Goal: Task Accomplishment & Management: Use online tool/utility

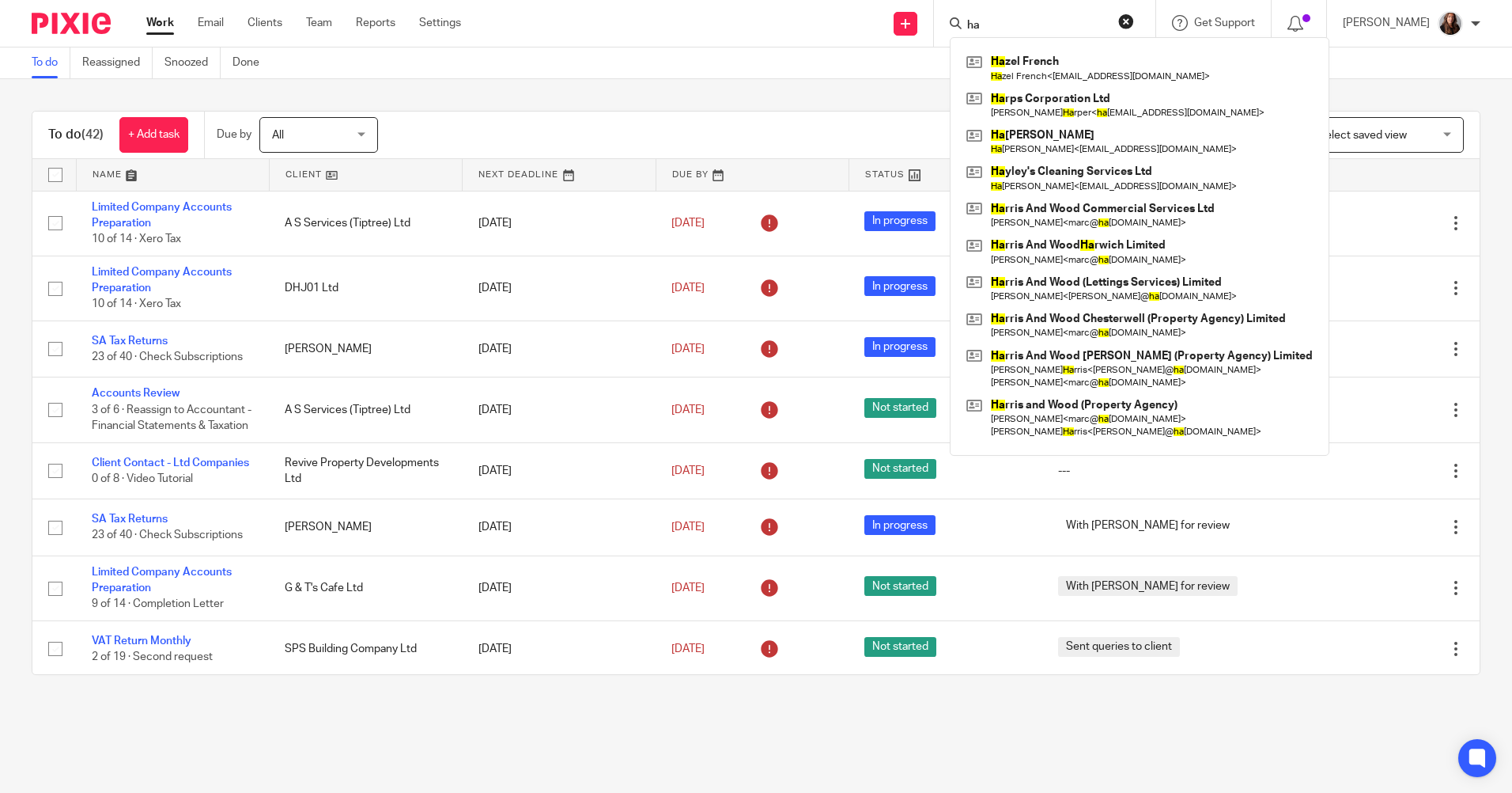
type input "h"
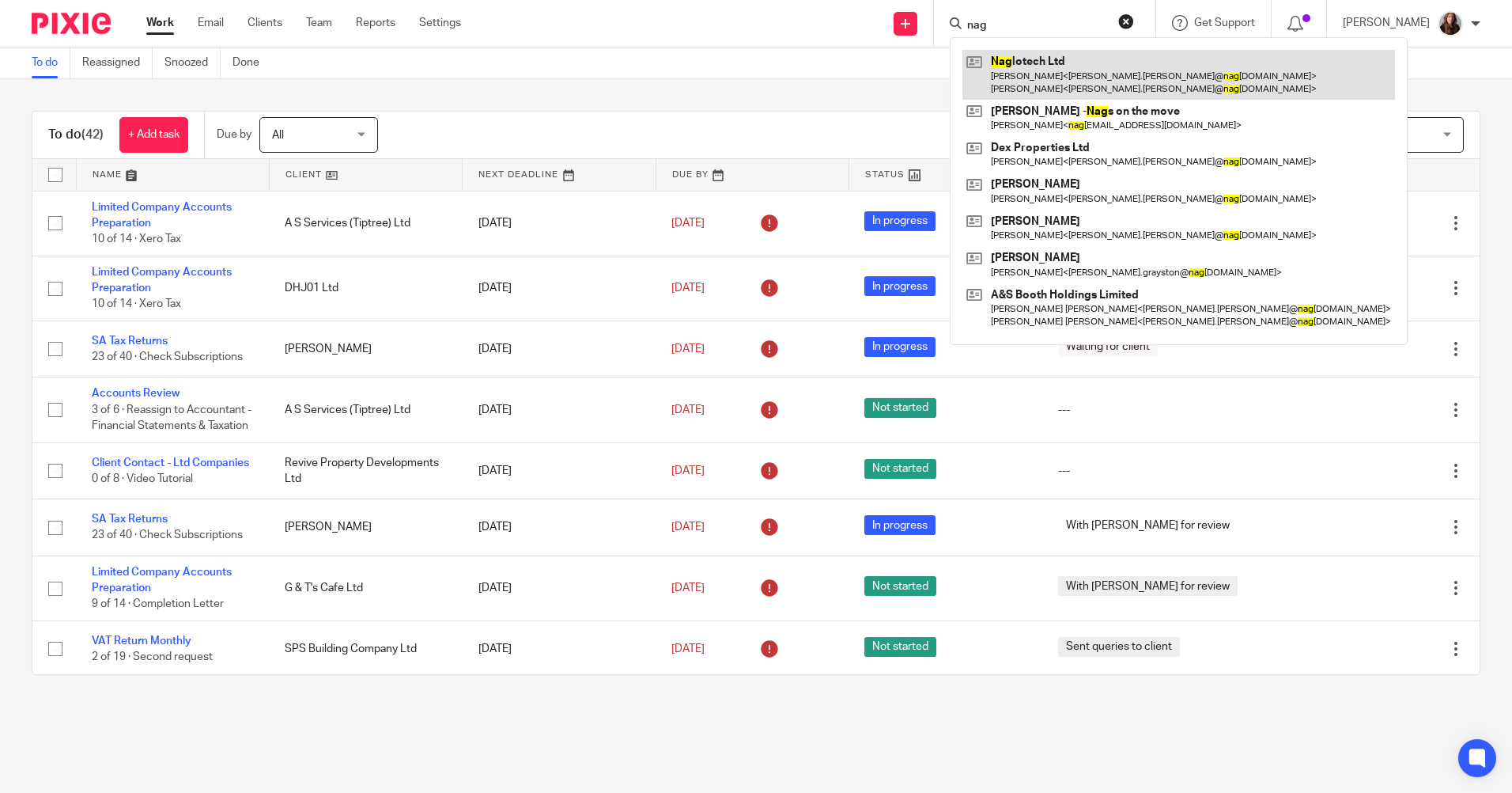
type input "nag"
click at [1061, 61] on link at bounding box center [1178, 73] width 432 height 49
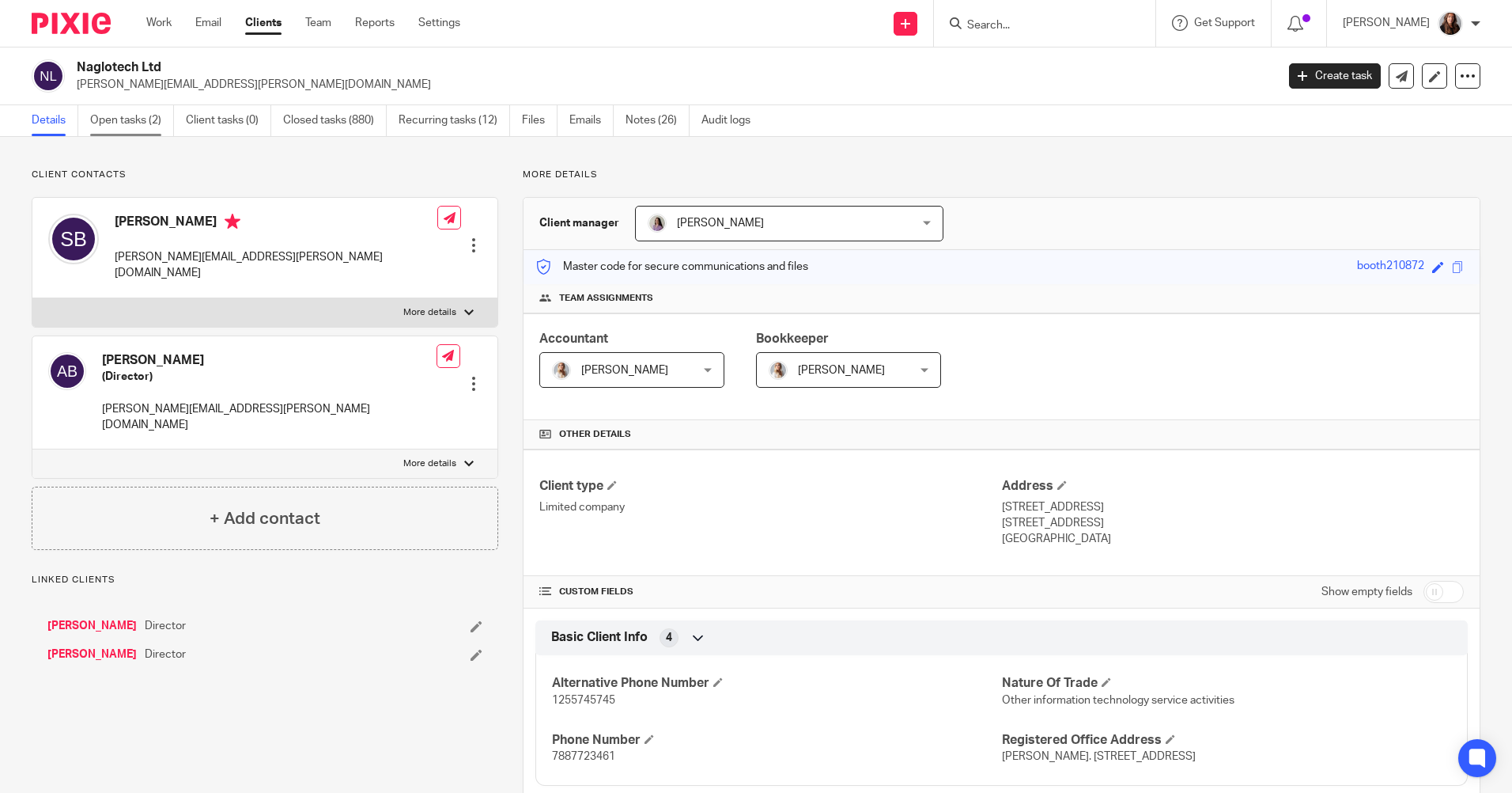
click at [119, 125] on link "Open tasks (2)" at bounding box center [132, 120] width 84 height 31
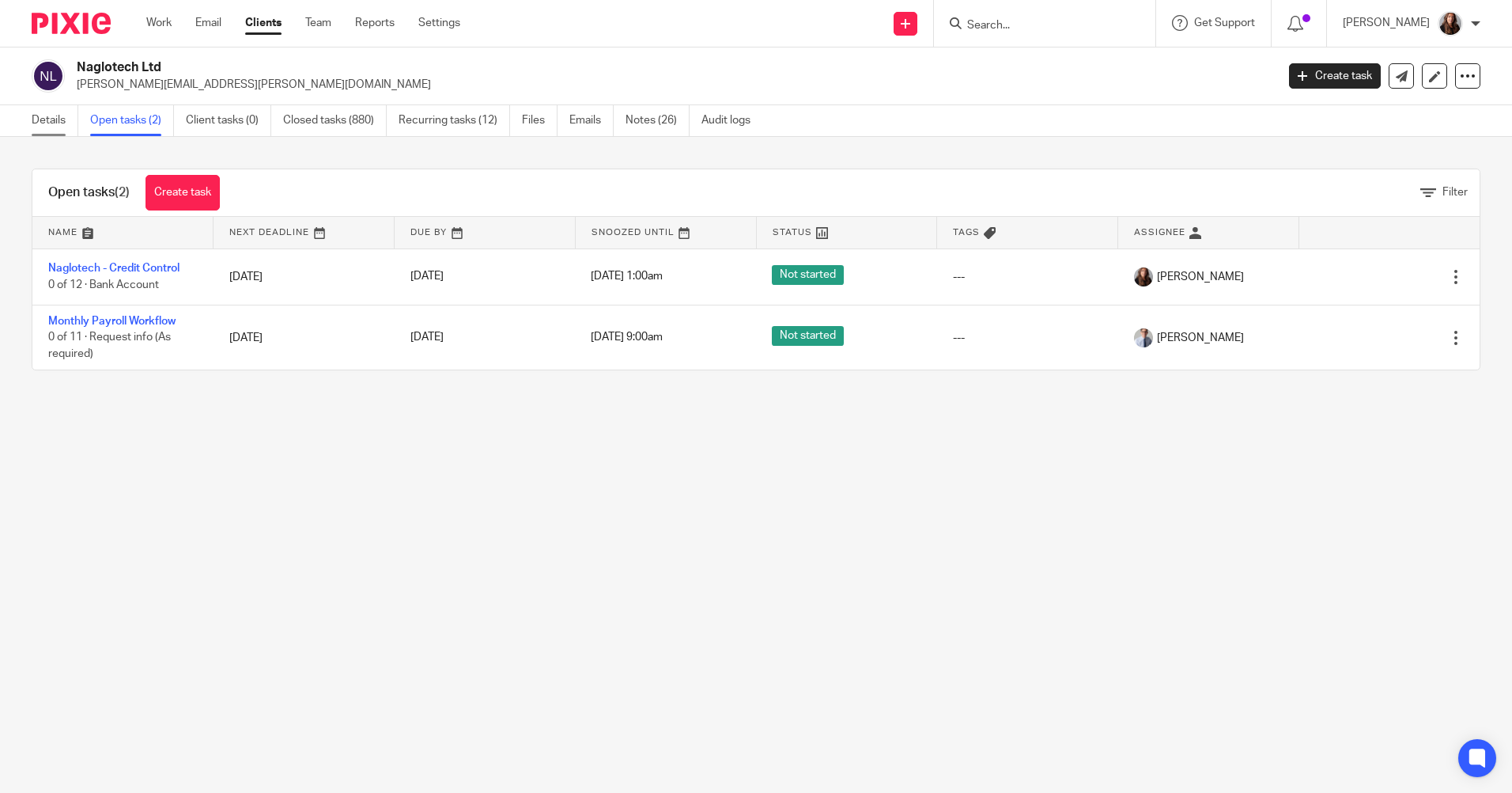
drag, startPoint x: 0, startPoint y: 0, endPoint x: 44, endPoint y: 119, distance: 126.9
click at [44, 119] on link "Details" at bounding box center [54, 120] width 47 height 31
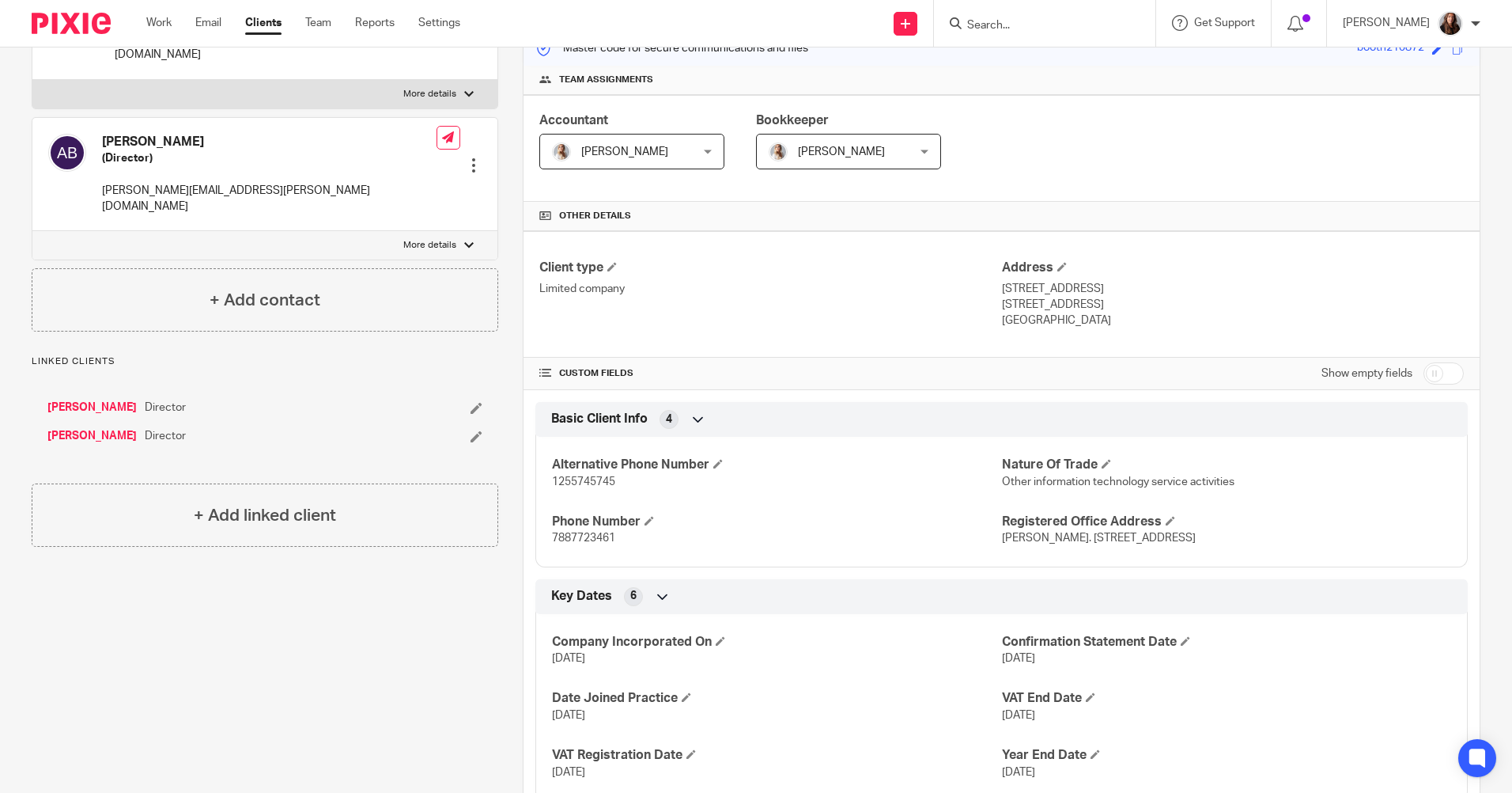
scroll to position [72, 0]
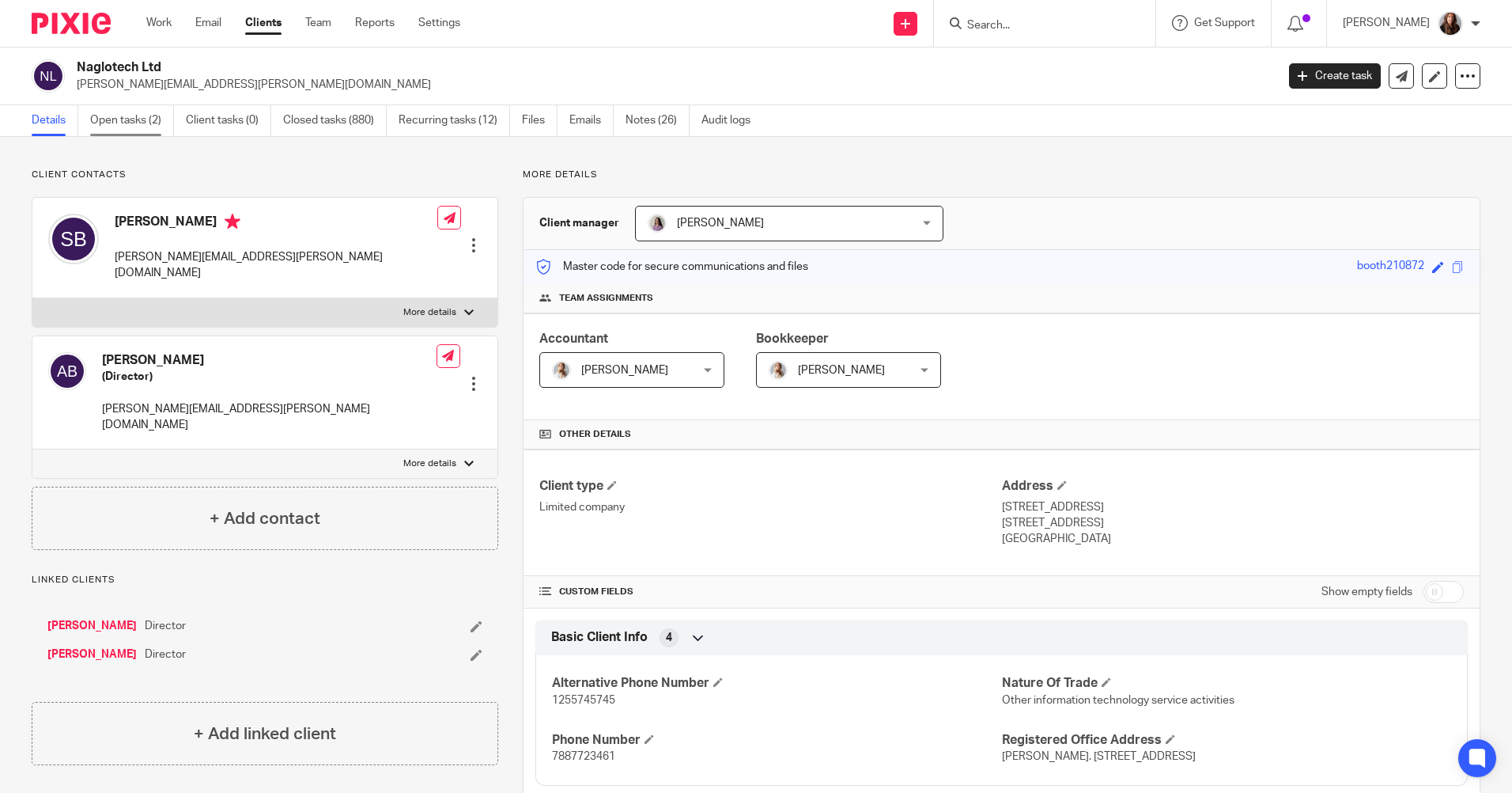
click at [123, 122] on link "Open tasks (2)" at bounding box center [132, 120] width 84 height 31
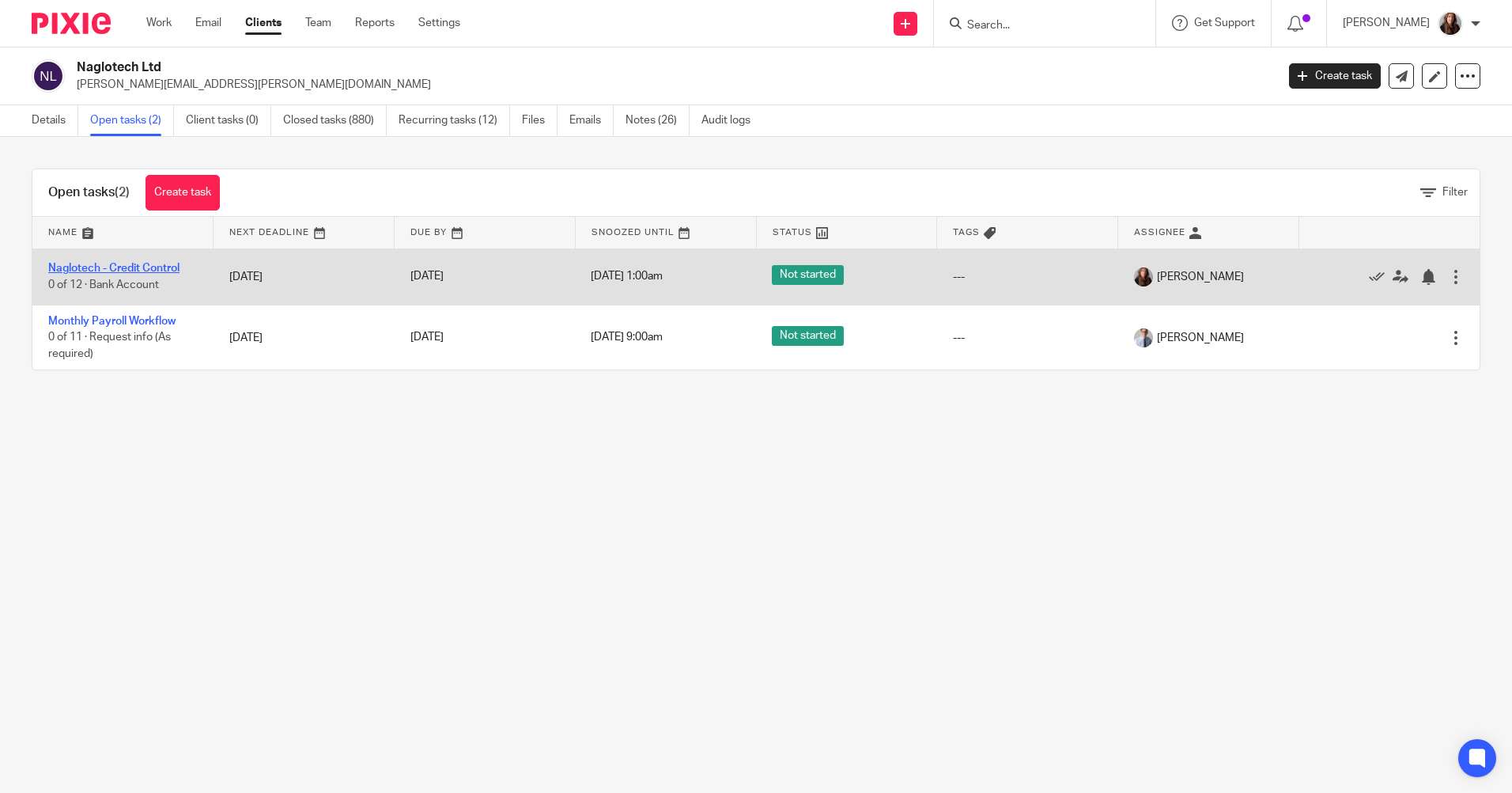
click at [150, 265] on link "Naglotech - Credit Control" at bounding box center [114, 268] width 131 height 11
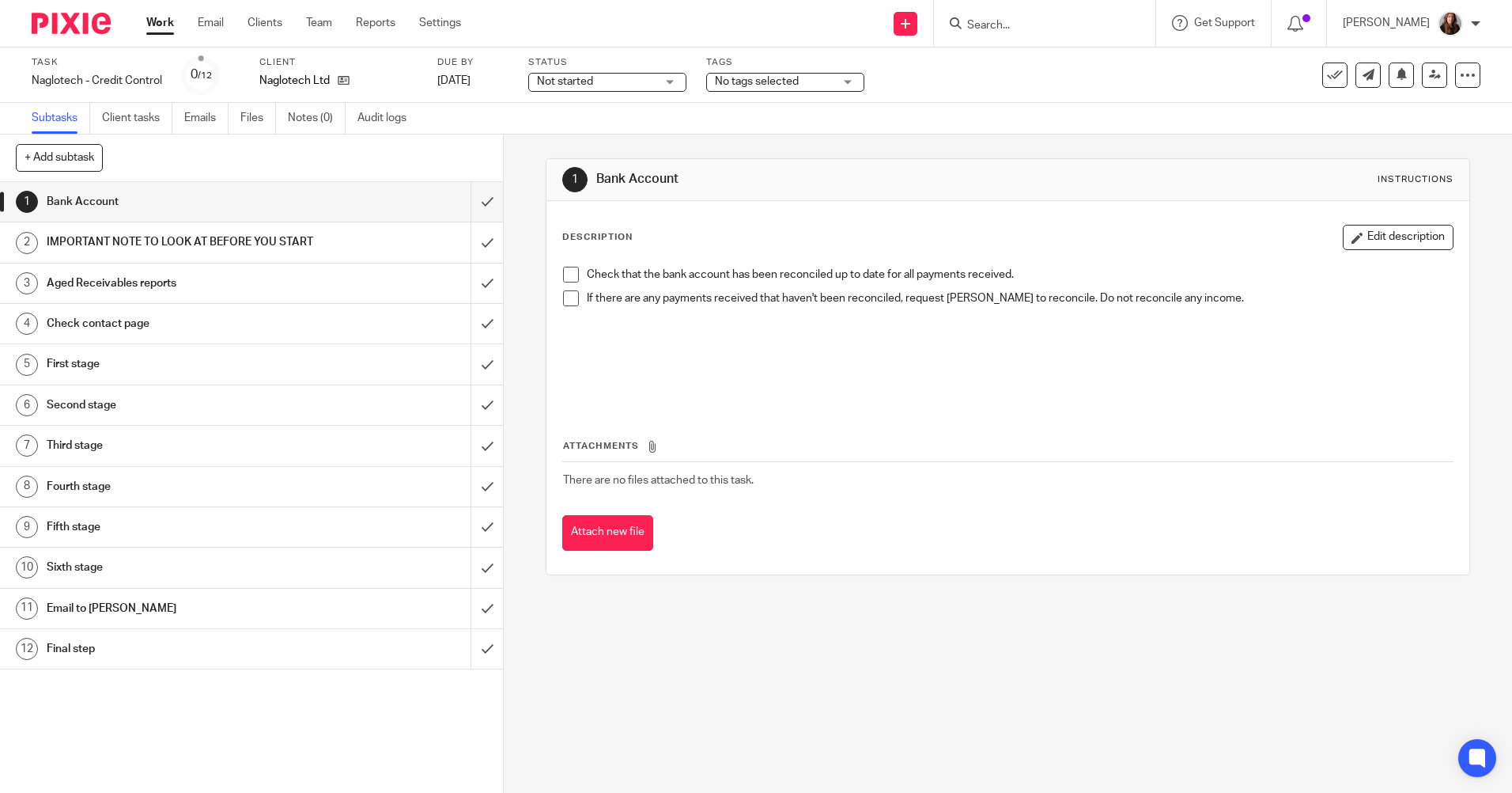
click at [146, 457] on h1 "Third stage" at bounding box center [182, 445] width 272 height 24
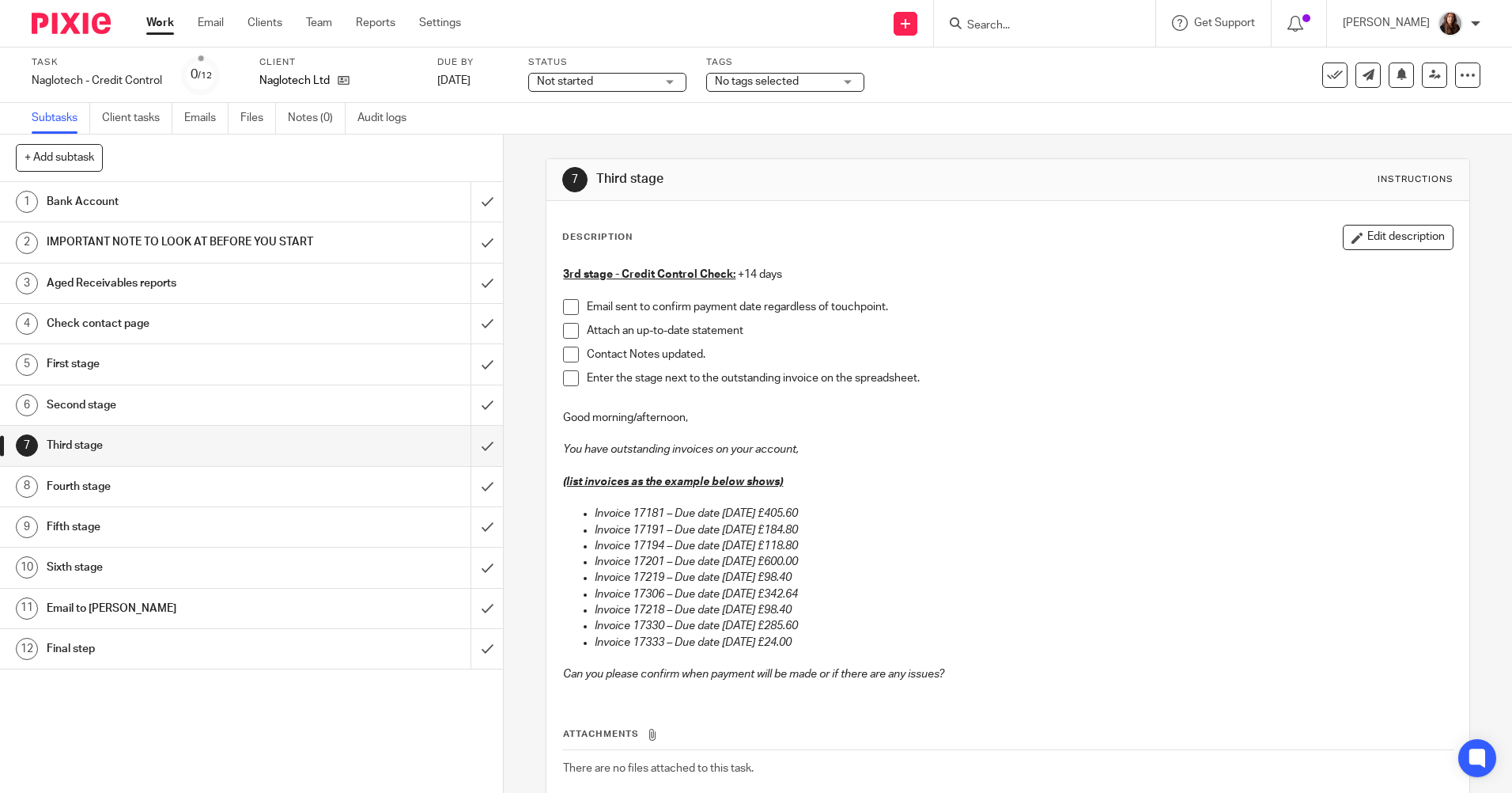
click at [139, 499] on h1 "Fourth stage" at bounding box center [182, 487] width 272 height 24
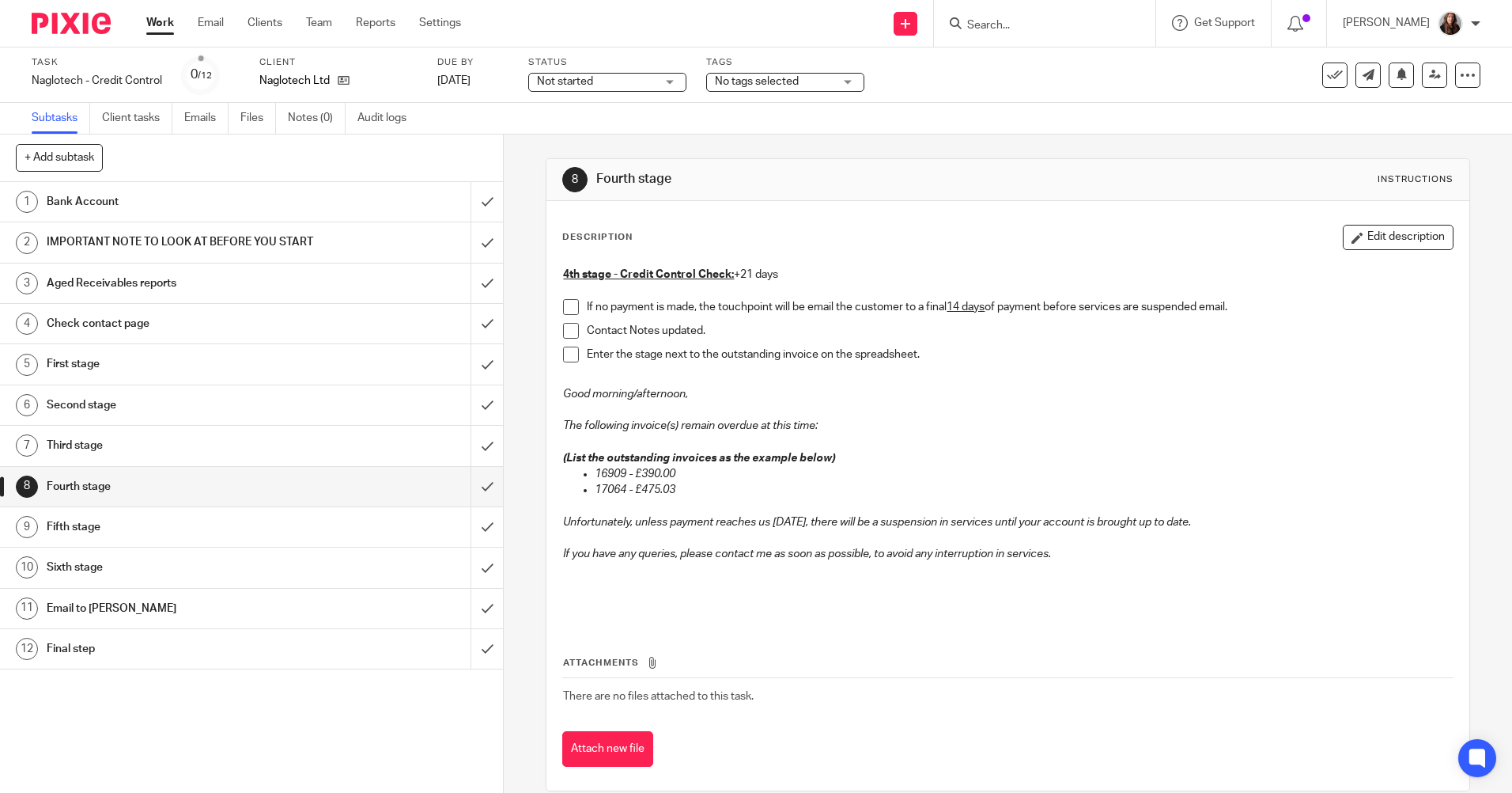
click at [117, 538] on h1 "Fifth stage" at bounding box center [182, 526] width 272 height 24
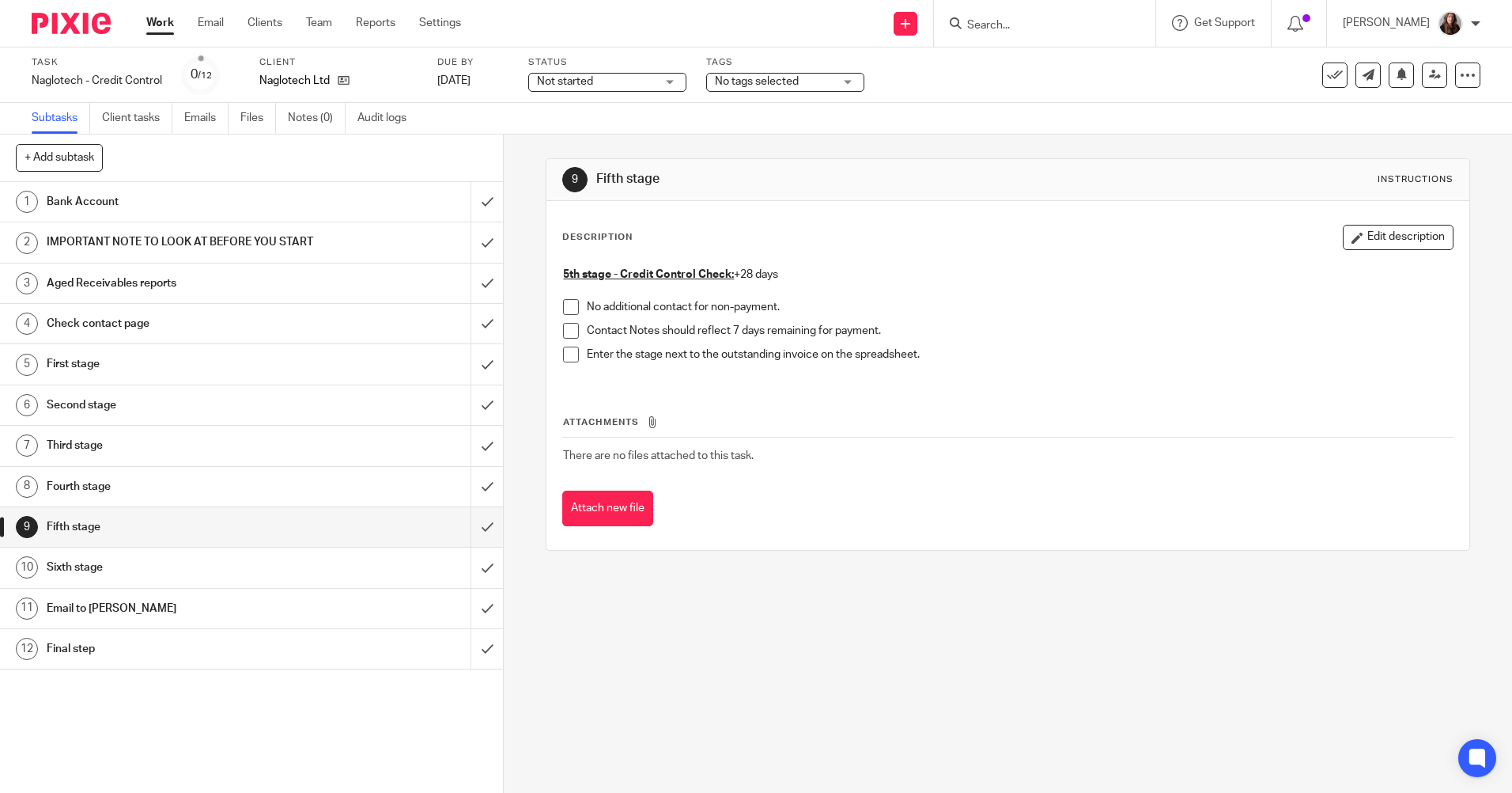
click at [89, 579] on h1 "Sixth stage" at bounding box center [182, 567] width 272 height 24
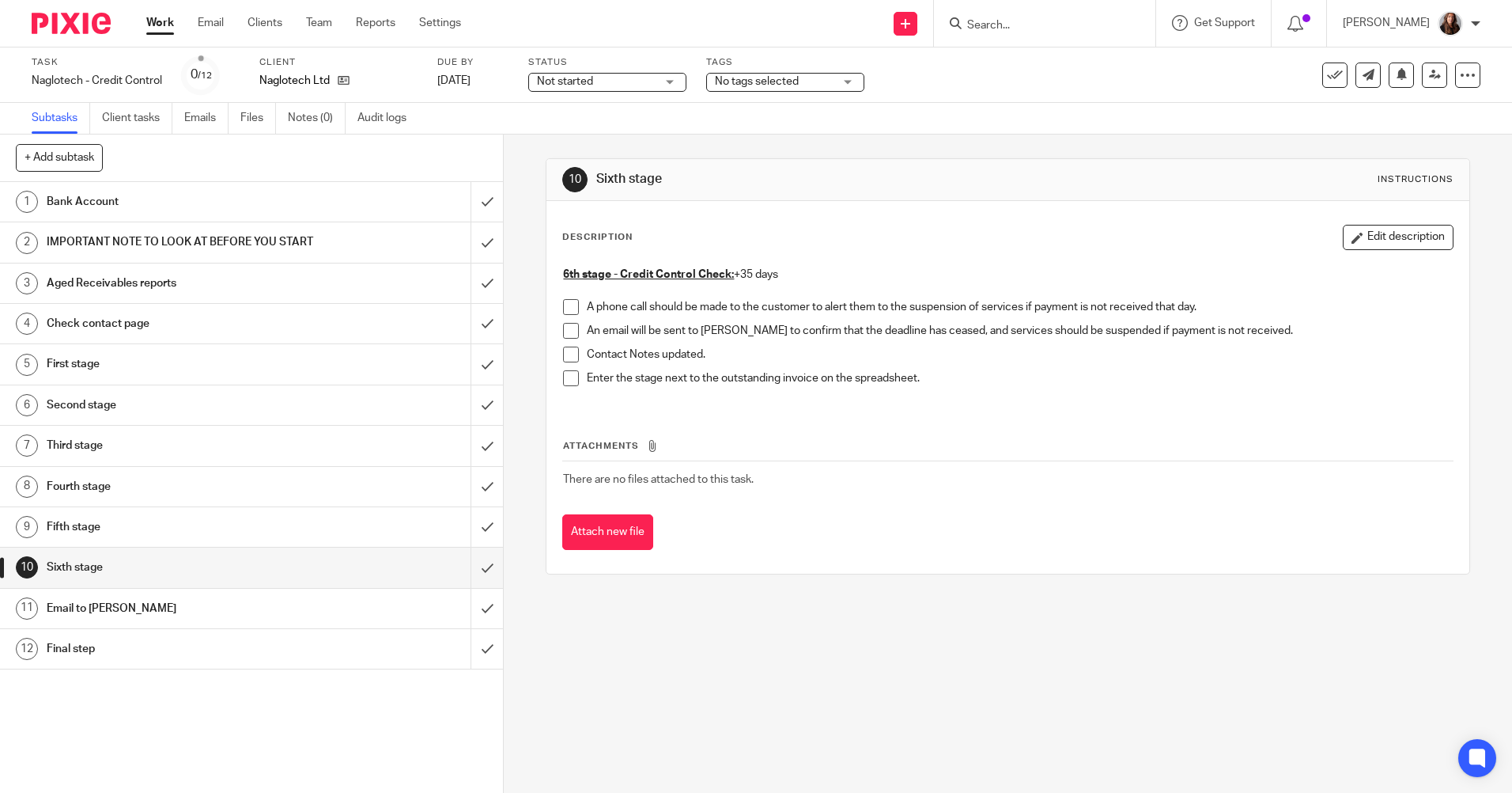
click at [242, 499] on h1 "Fourth stage" at bounding box center [182, 487] width 272 height 24
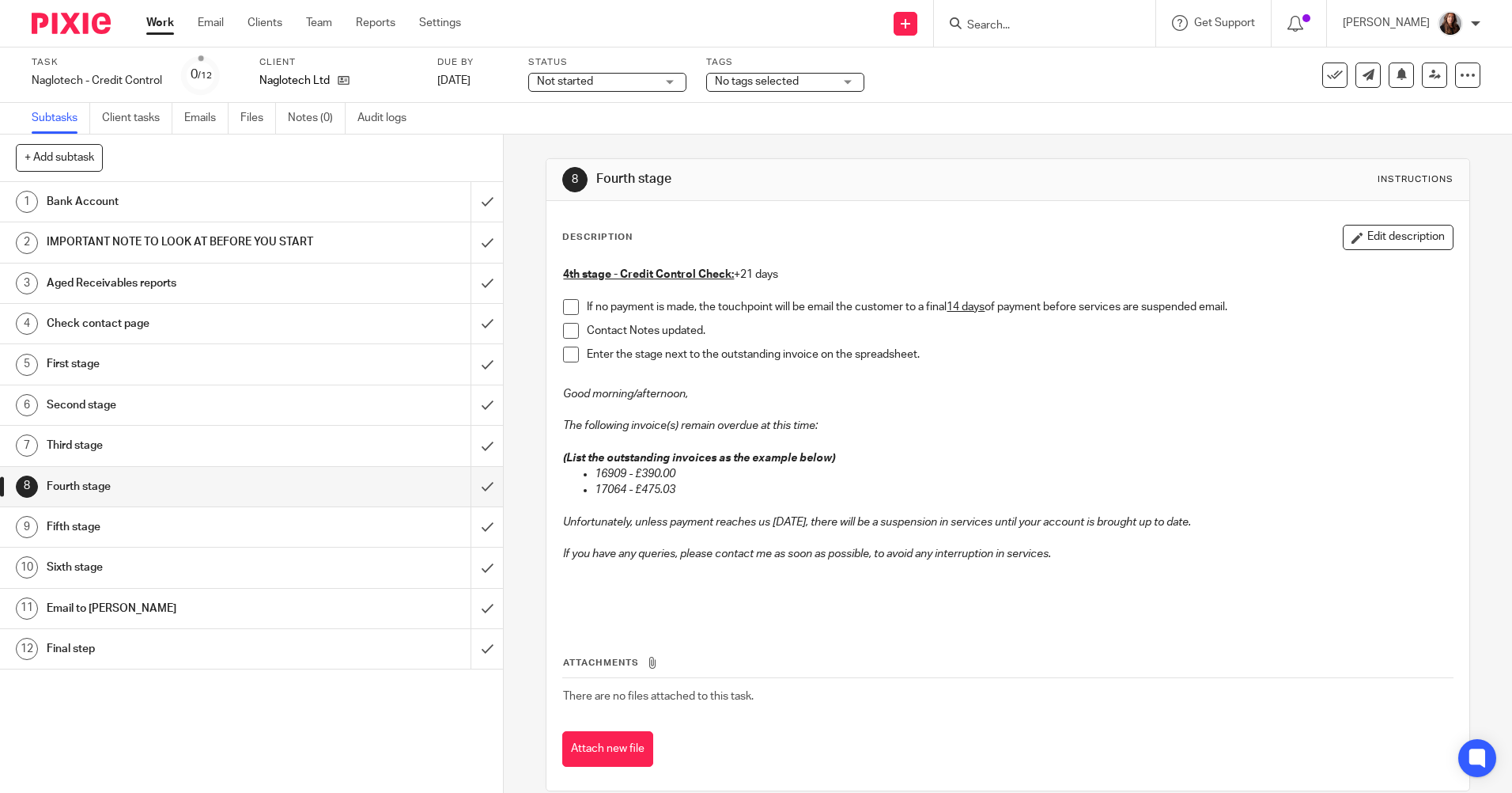
scroll to position [22, 0]
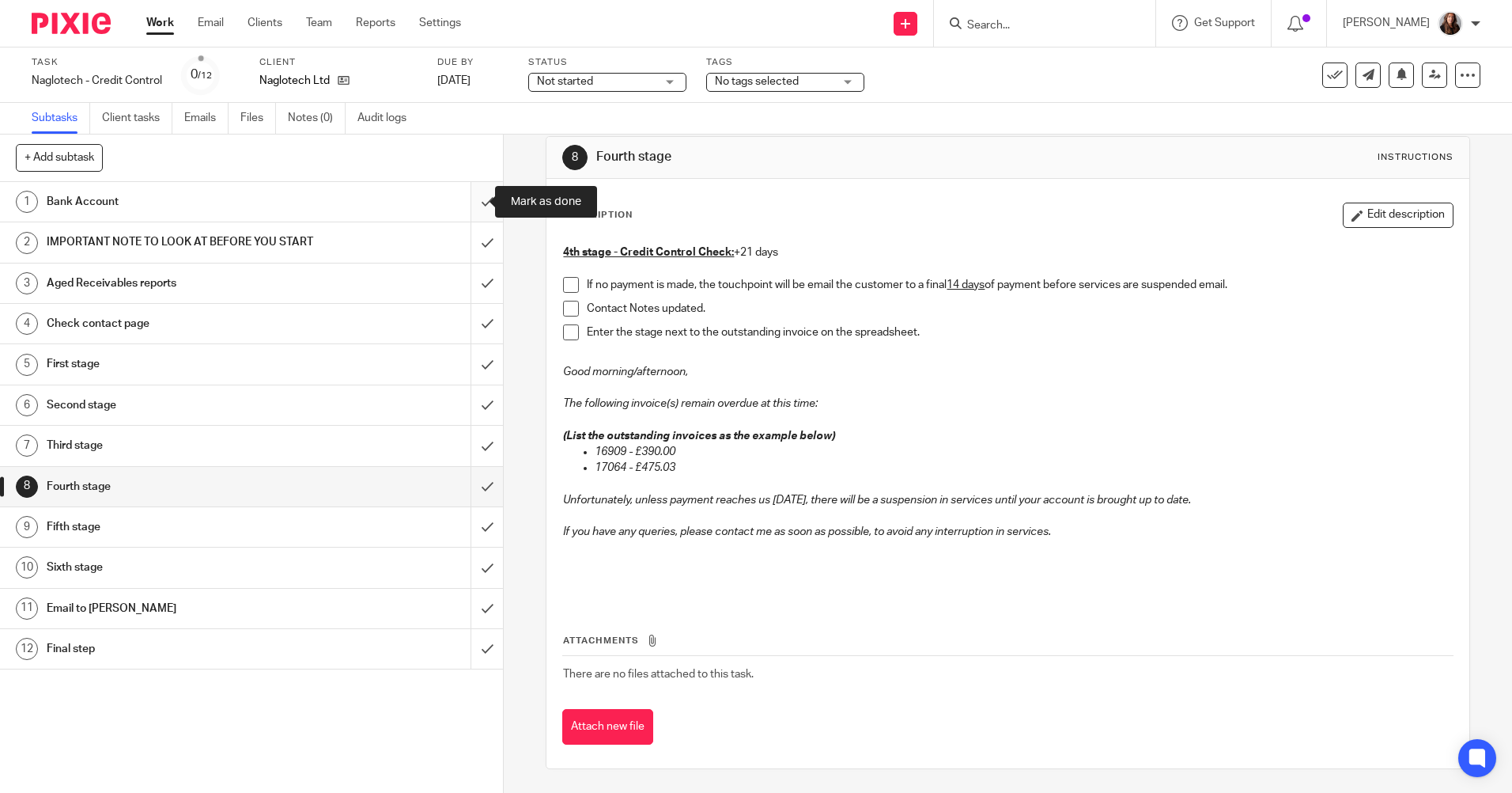
click at [471, 201] on input "submit" at bounding box center [252, 202] width 503 height 40
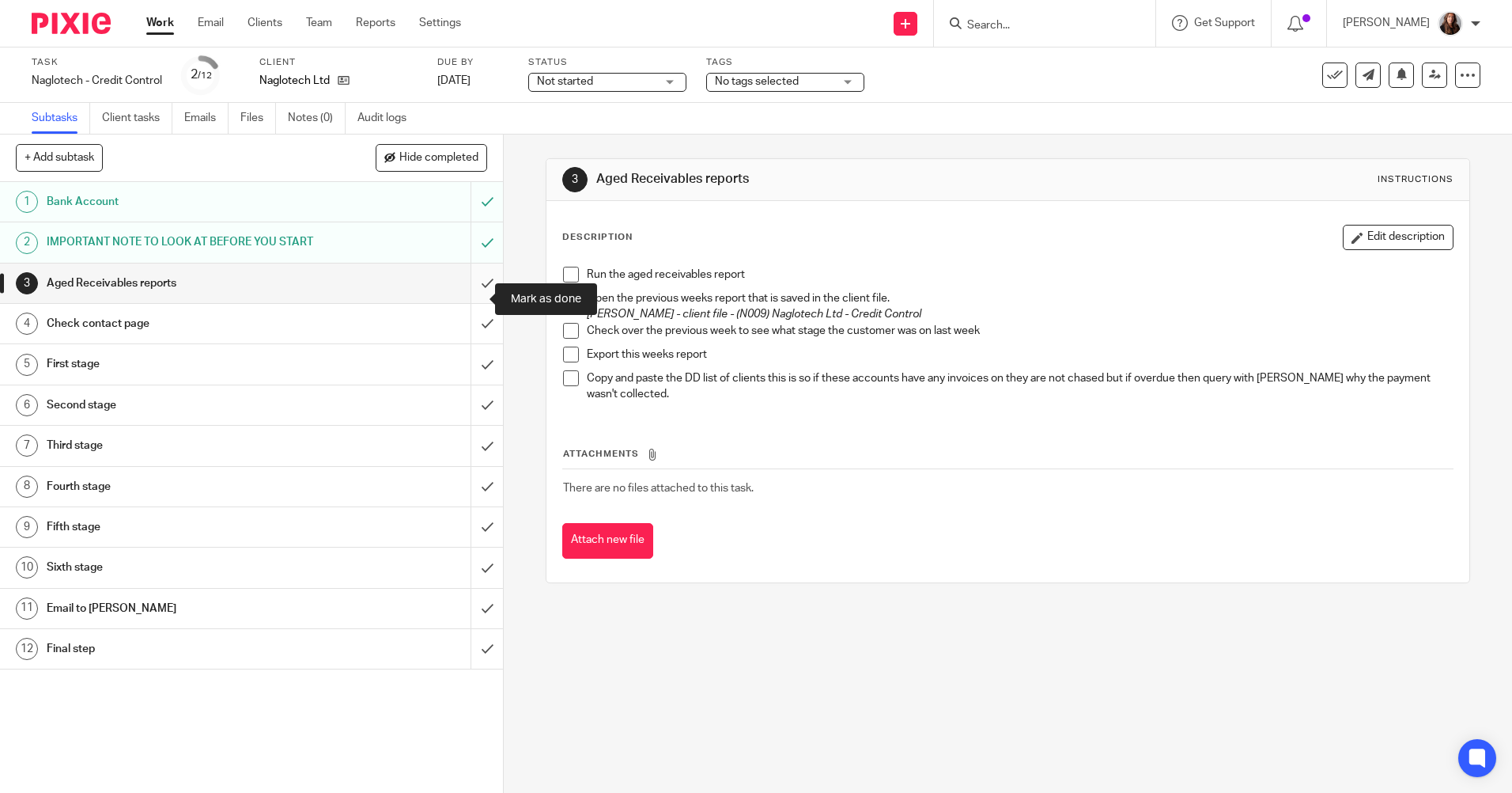
click at [470, 296] on input "submit" at bounding box center [252, 283] width 503 height 40
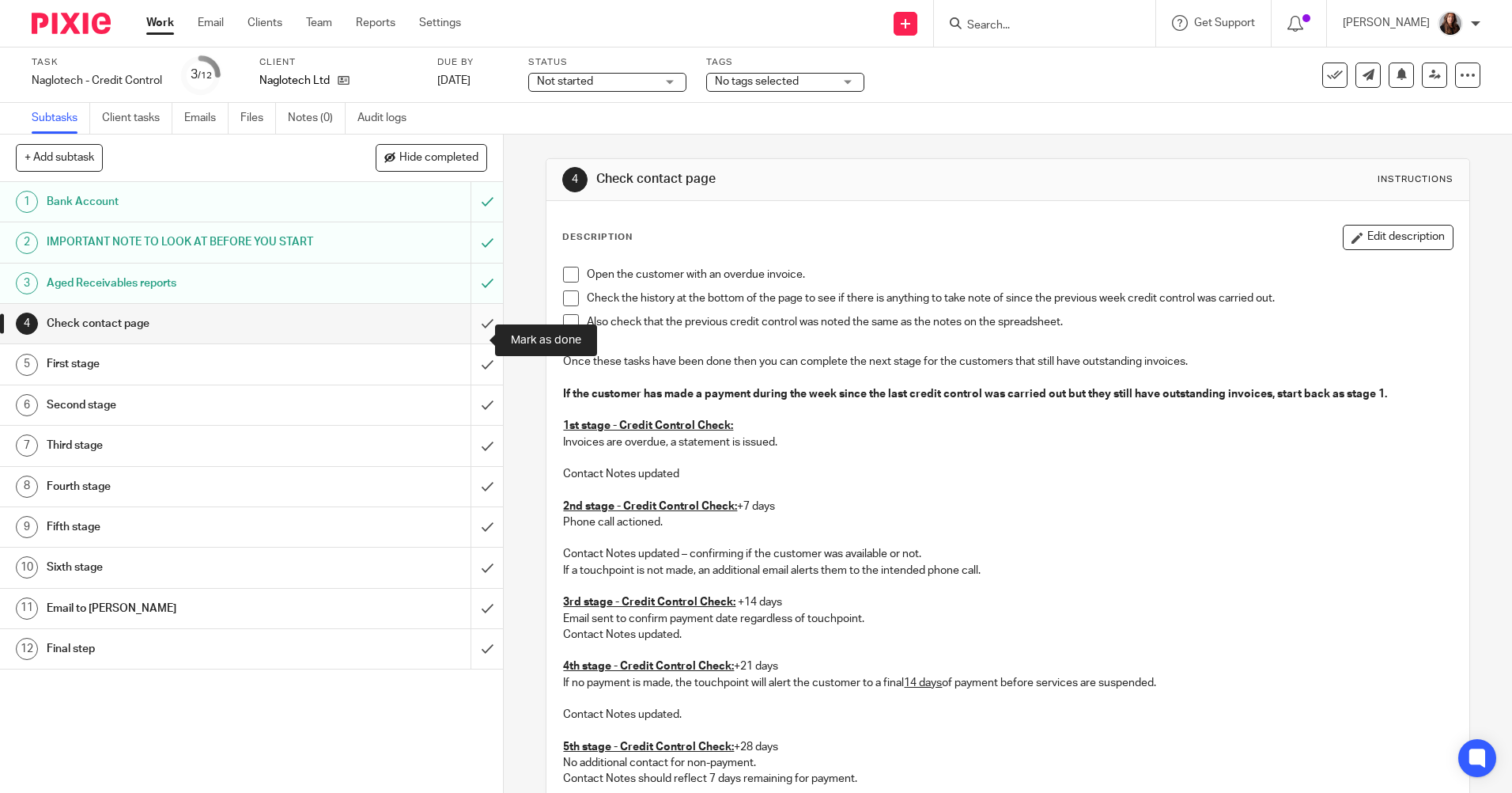
click at [467, 339] on input "submit" at bounding box center [252, 323] width 503 height 40
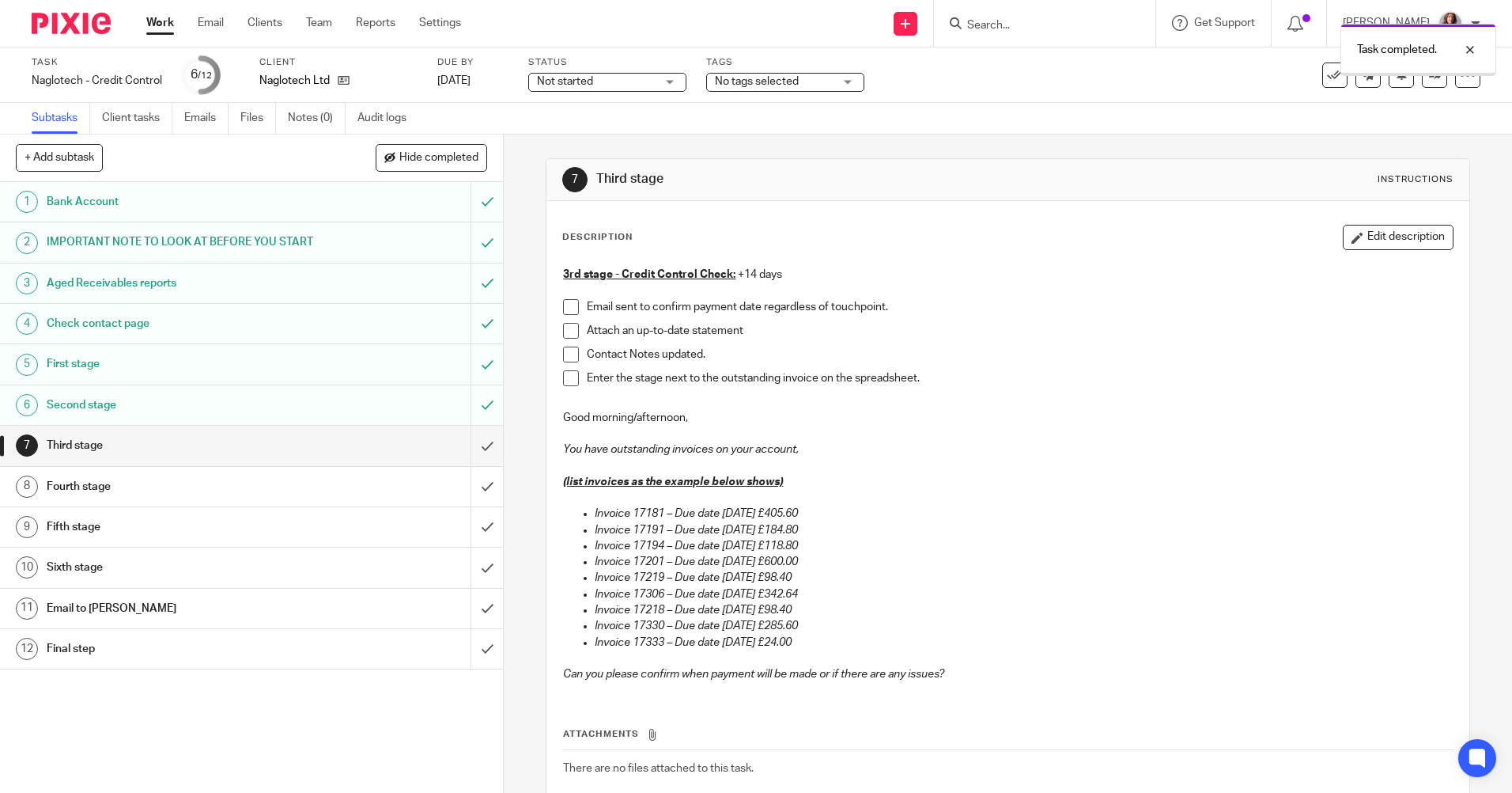
click at [471, 464] on input "submit" at bounding box center [252, 445] width 503 height 40
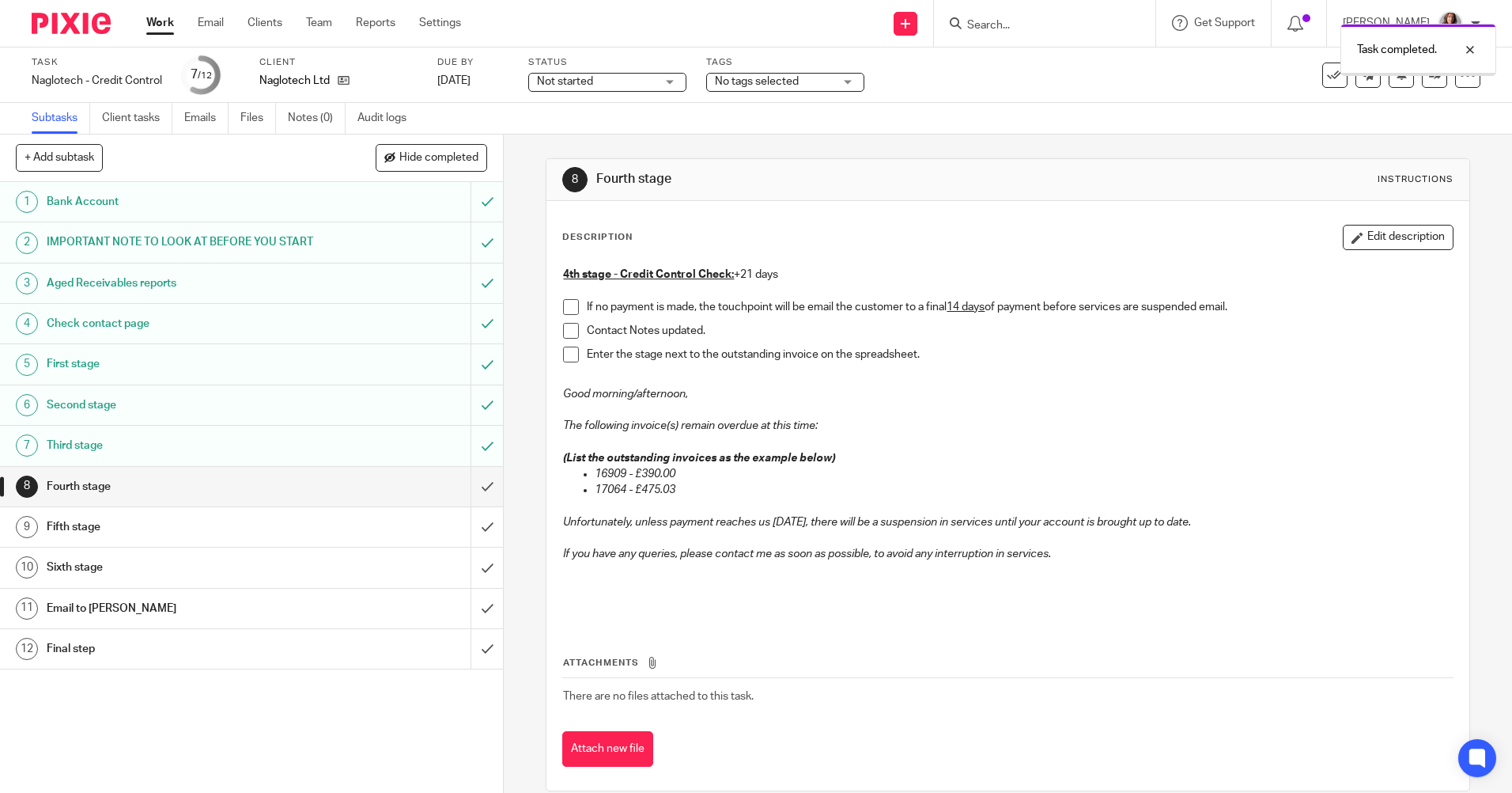
click at [472, 502] on input "submit" at bounding box center [252, 487] width 503 height 40
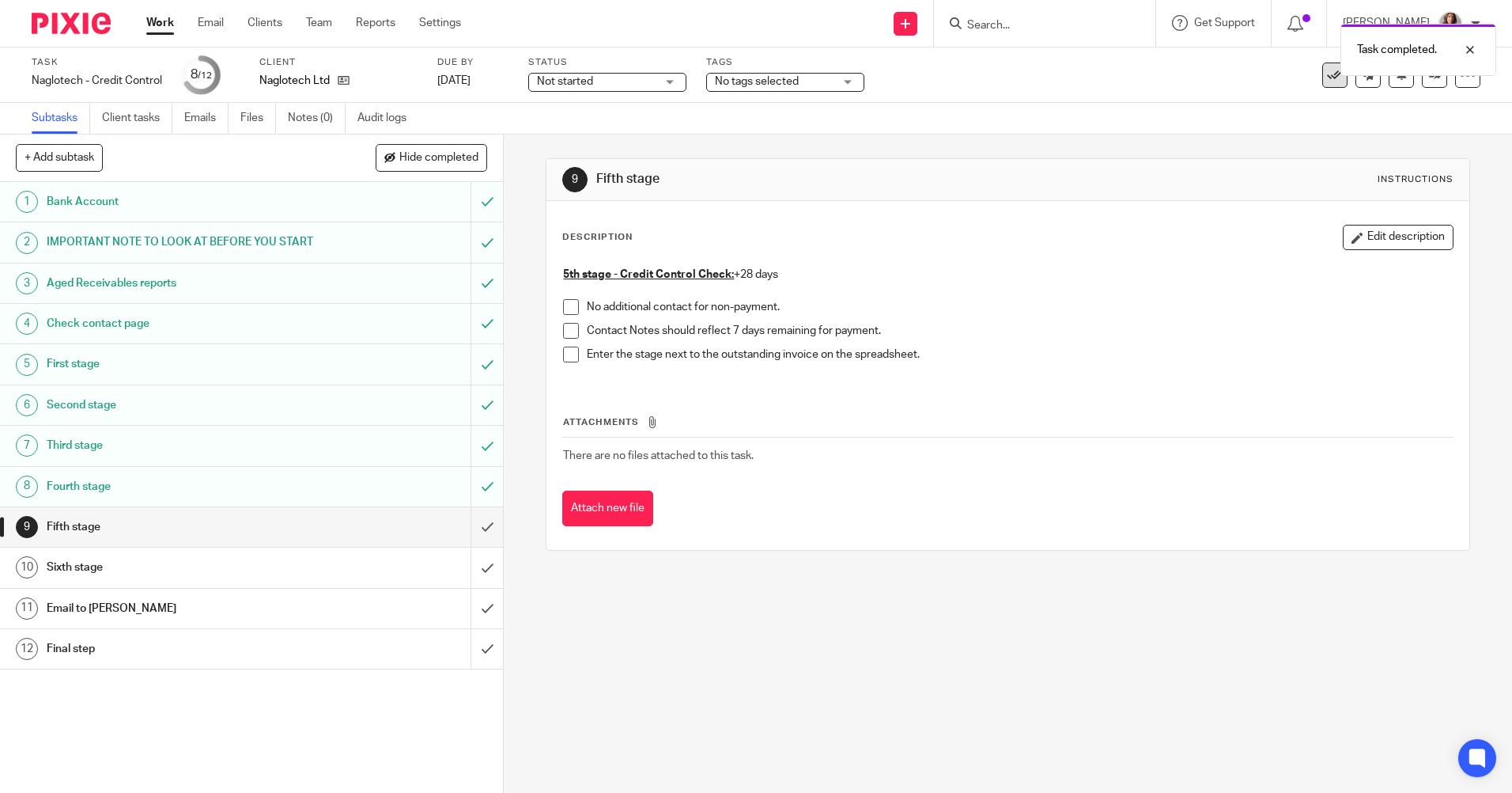
click at [1327, 76] on icon at bounding box center [1335, 75] width 16 height 16
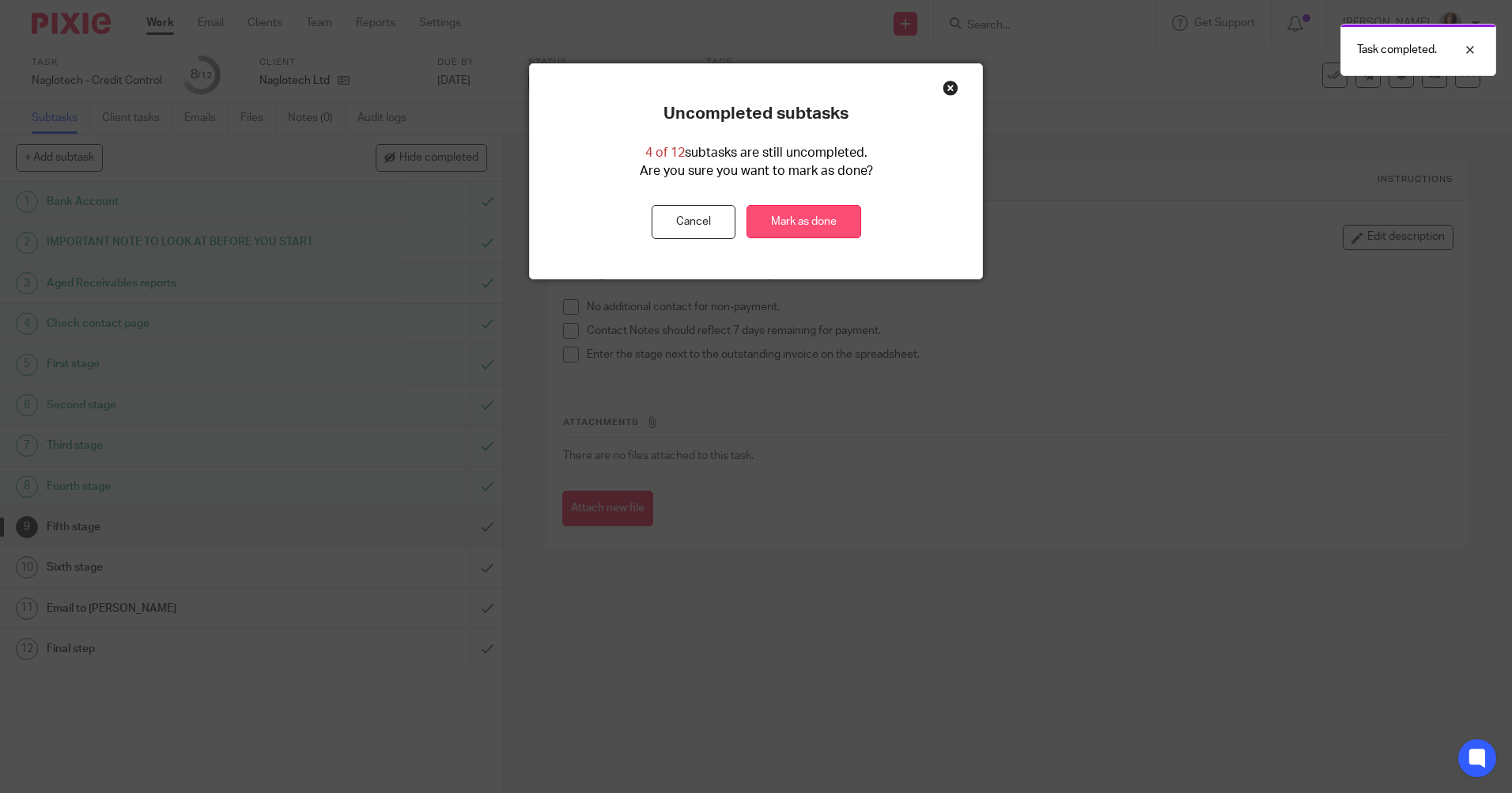
click at [839, 215] on link "Mark as done" at bounding box center [804, 222] width 115 height 34
